Goal: Navigation & Orientation: Find specific page/section

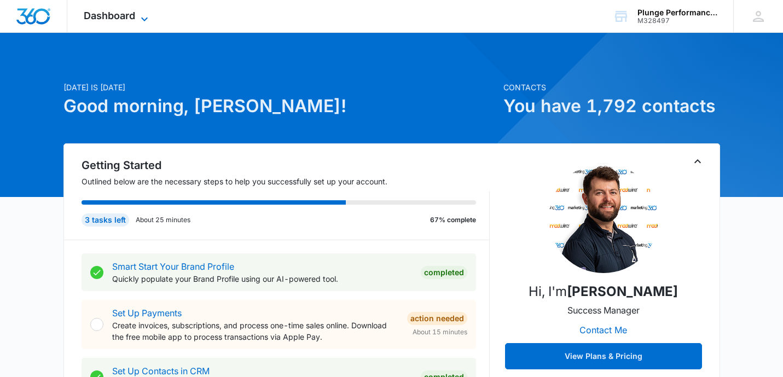
click at [130, 16] on span "Dashboard" at bounding box center [109, 15] width 51 height 11
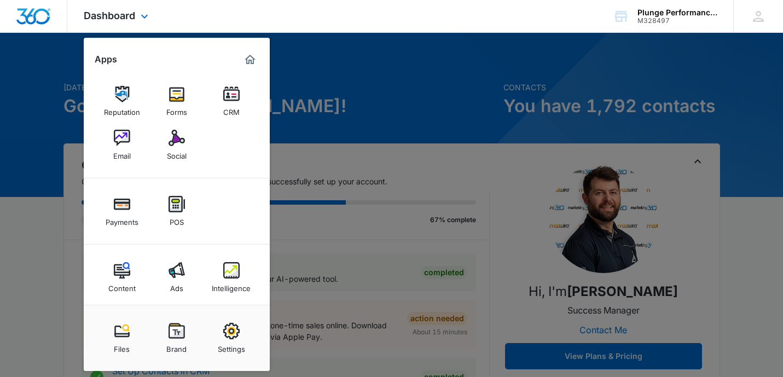
scroll to position [2, 0]
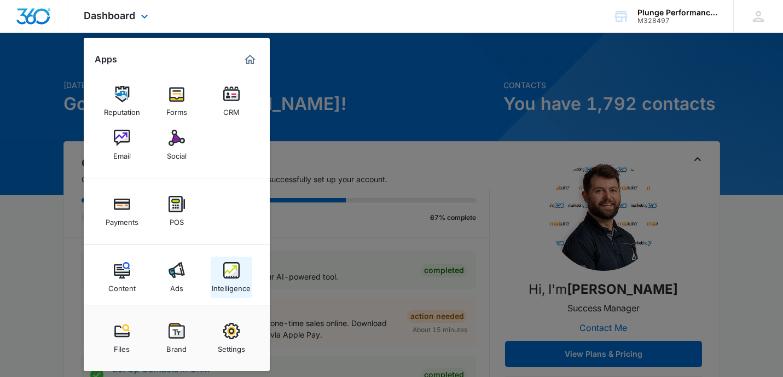
click at [226, 270] on img at bounding box center [231, 270] width 16 height 16
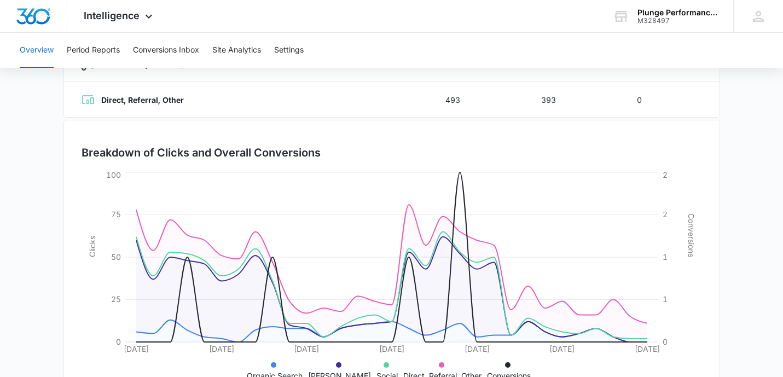
scroll to position [300, 0]
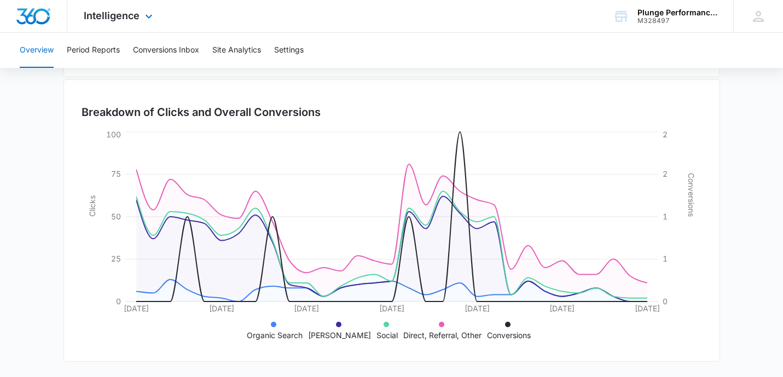
click at [113, 25] on div "Intelligence Apps Reputation Forms CRM Email Social Payments POS Content Ads In…" at bounding box center [119, 16] width 105 height 32
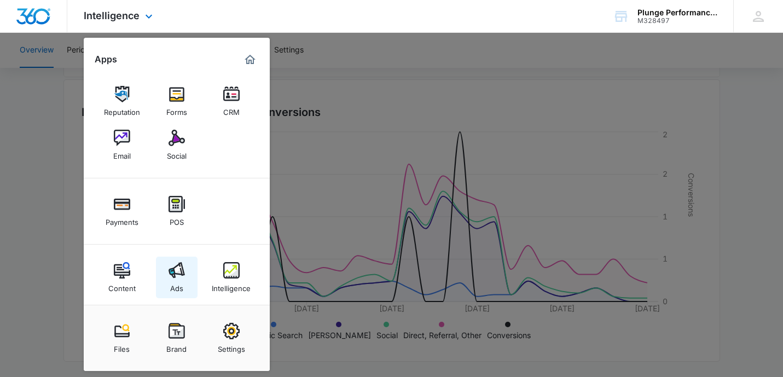
click at [175, 270] on img at bounding box center [177, 270] width 16 height 16
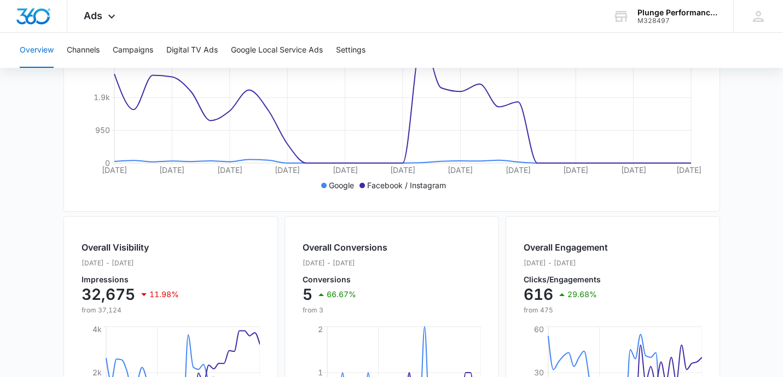
scroll to position [512, 0]
